Goal: Task Accomplishment & Management: Use online tool/utility

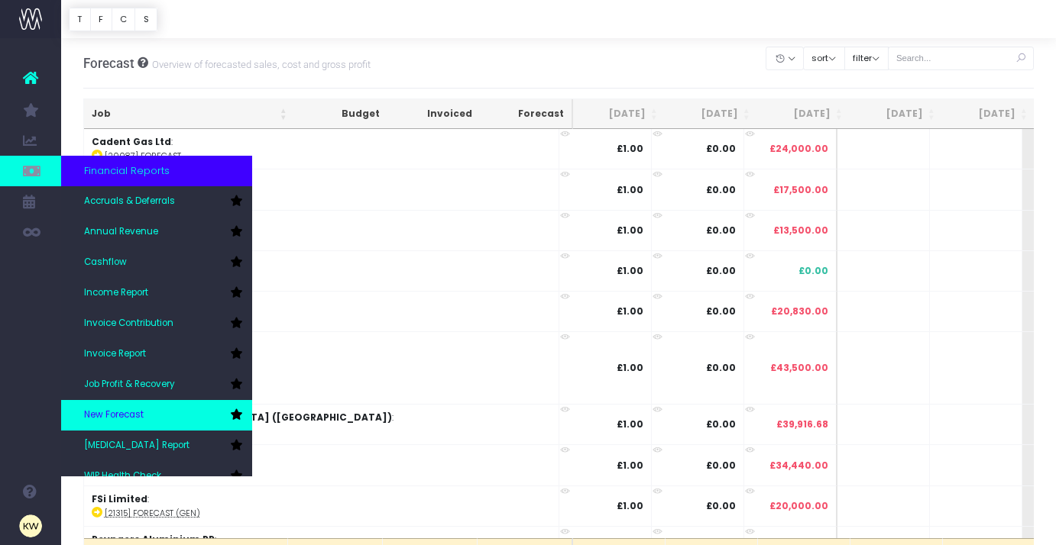
click at [142, 410] on span "New Forecast" at bounding box center [114, 416] width 60 height 14
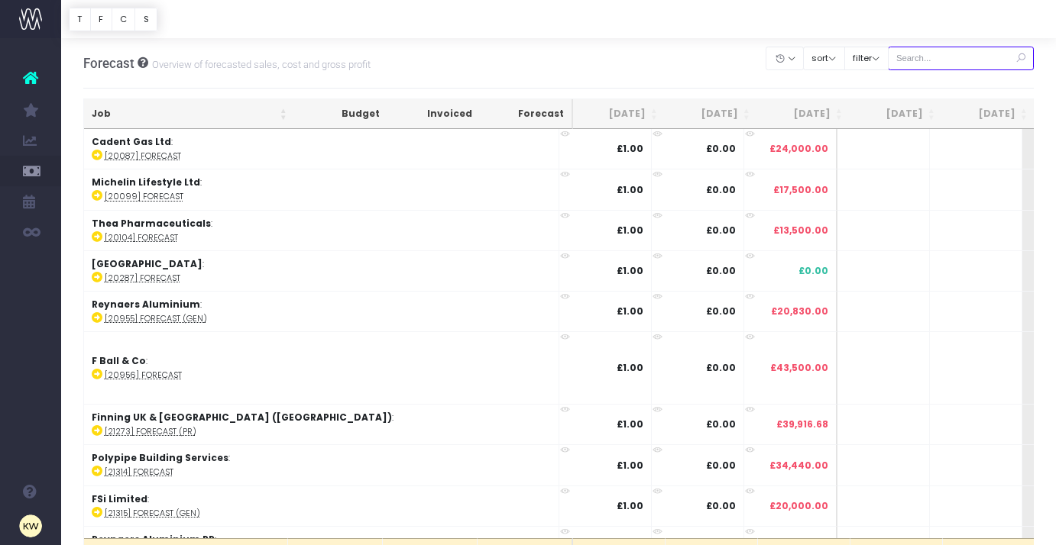
click at [940, 56] on input "text" at bounding box center [961, 59] width 147 height 24
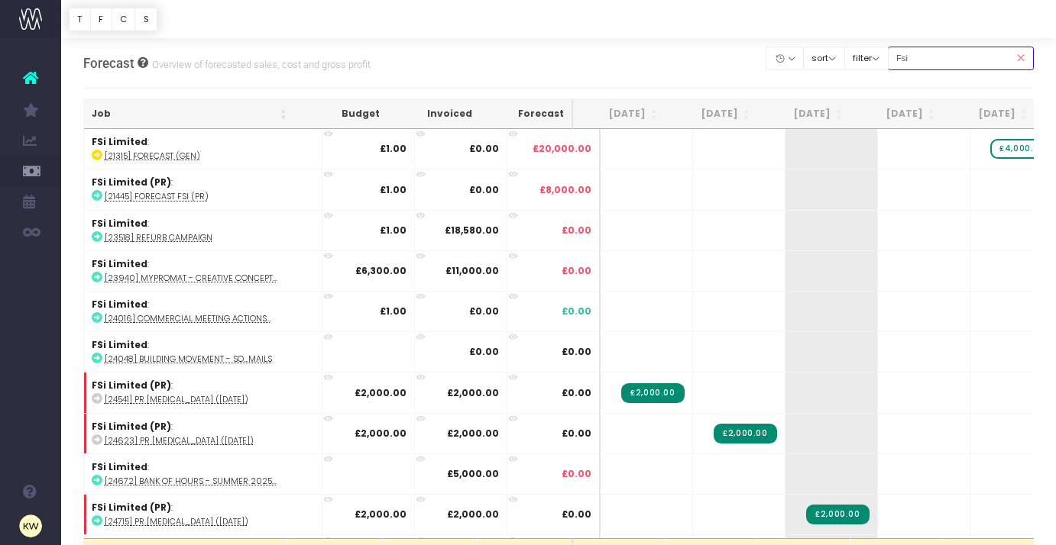
type input "fsi (pr)"
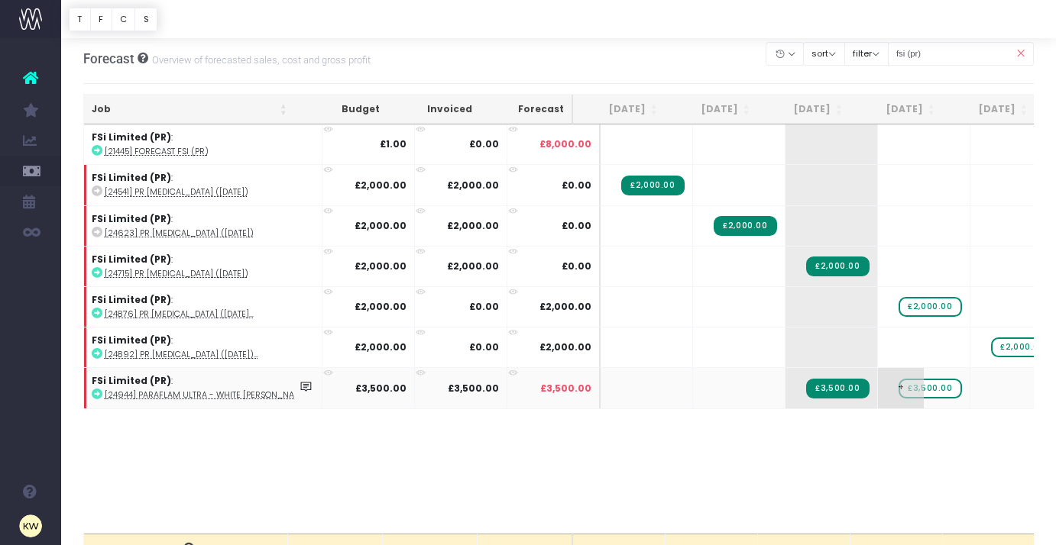
scroll to position [6, 0]
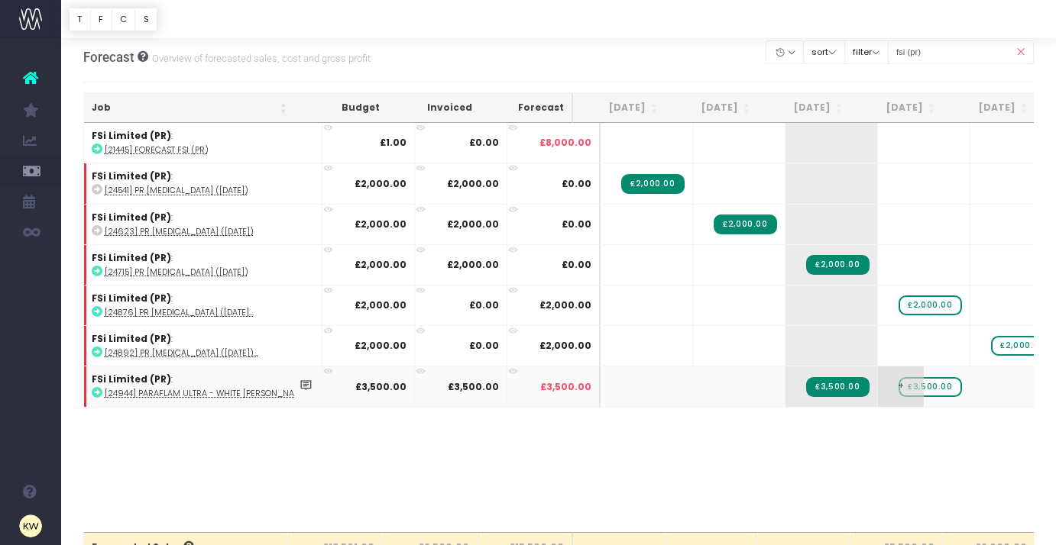
click at [907, 388] on span "£3,500.00" at bounding box center [929, 387] width 63 height 20
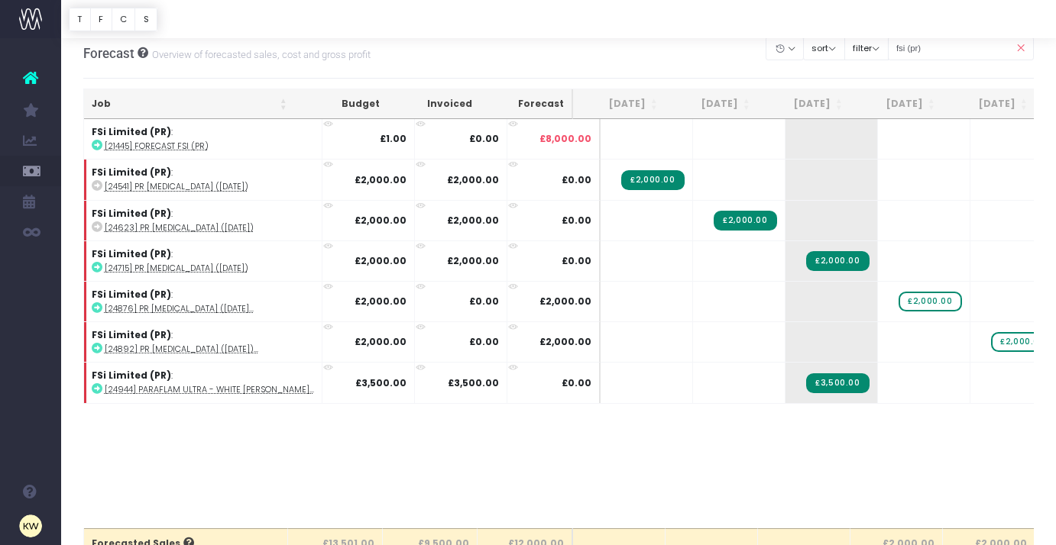
scroll to position [0, 0]
